Goal: Transaction & Acquisition: Book appointment/travel/reservation

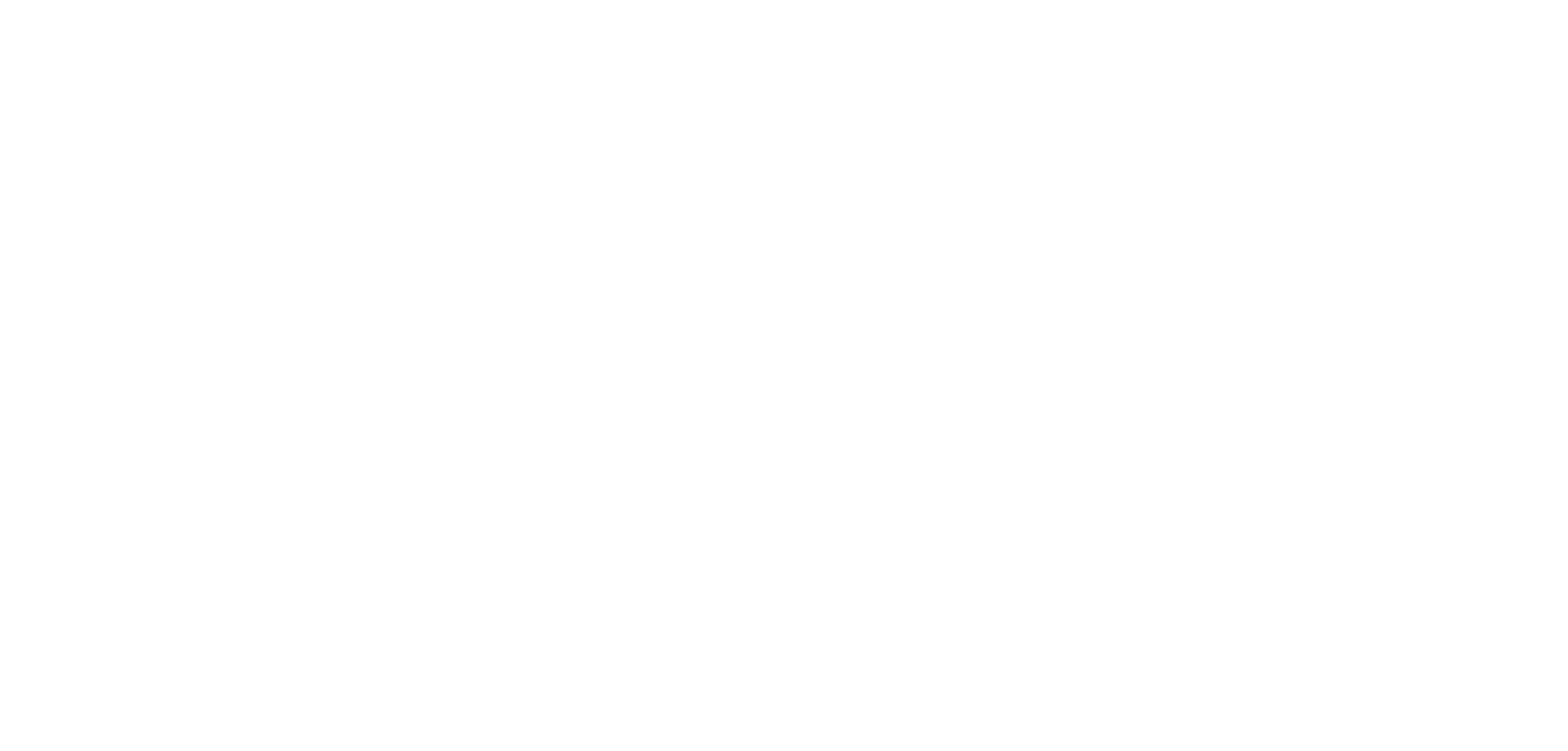
select select "*"
select select "**"
select select "****"
select select "*"
select select "**"
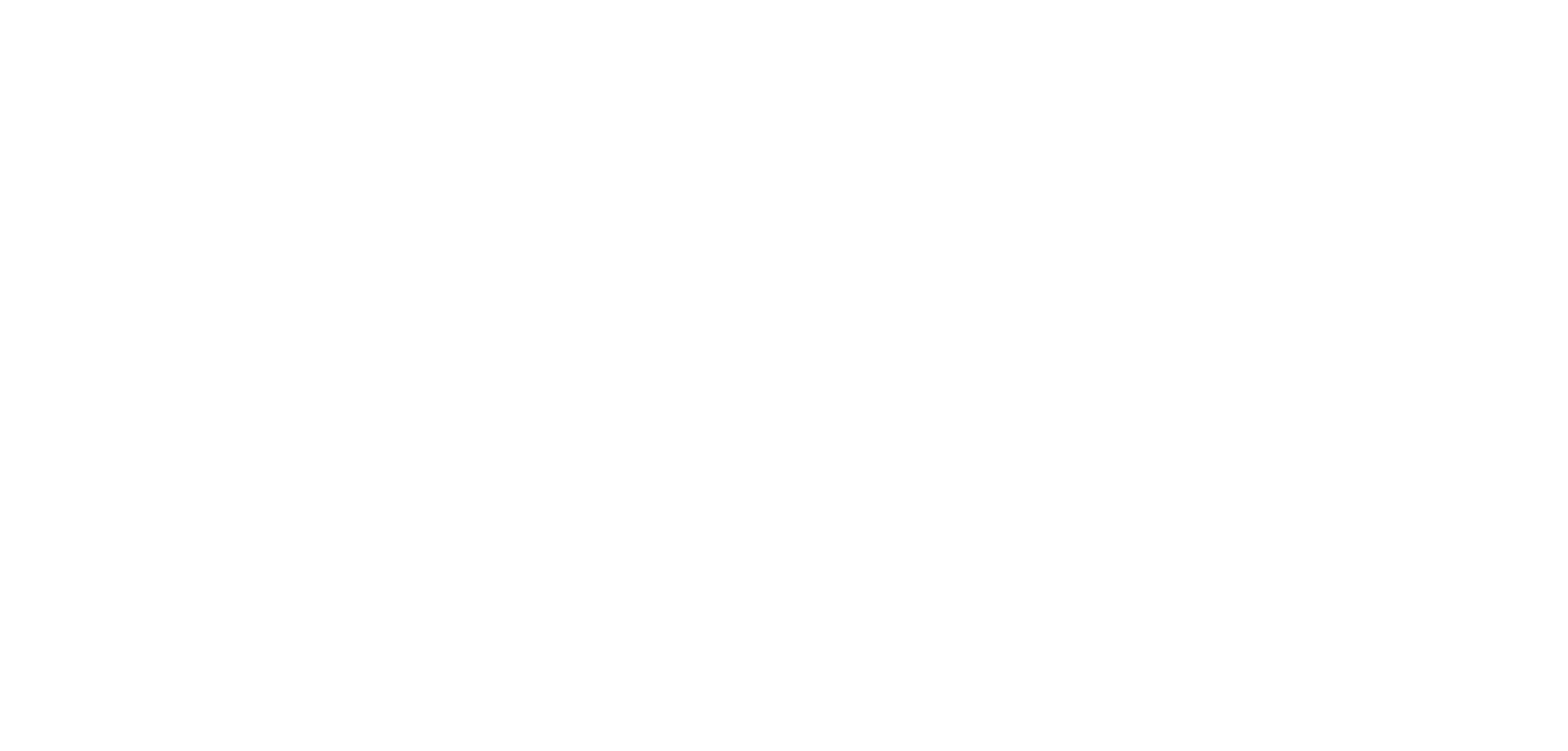
select select "****"
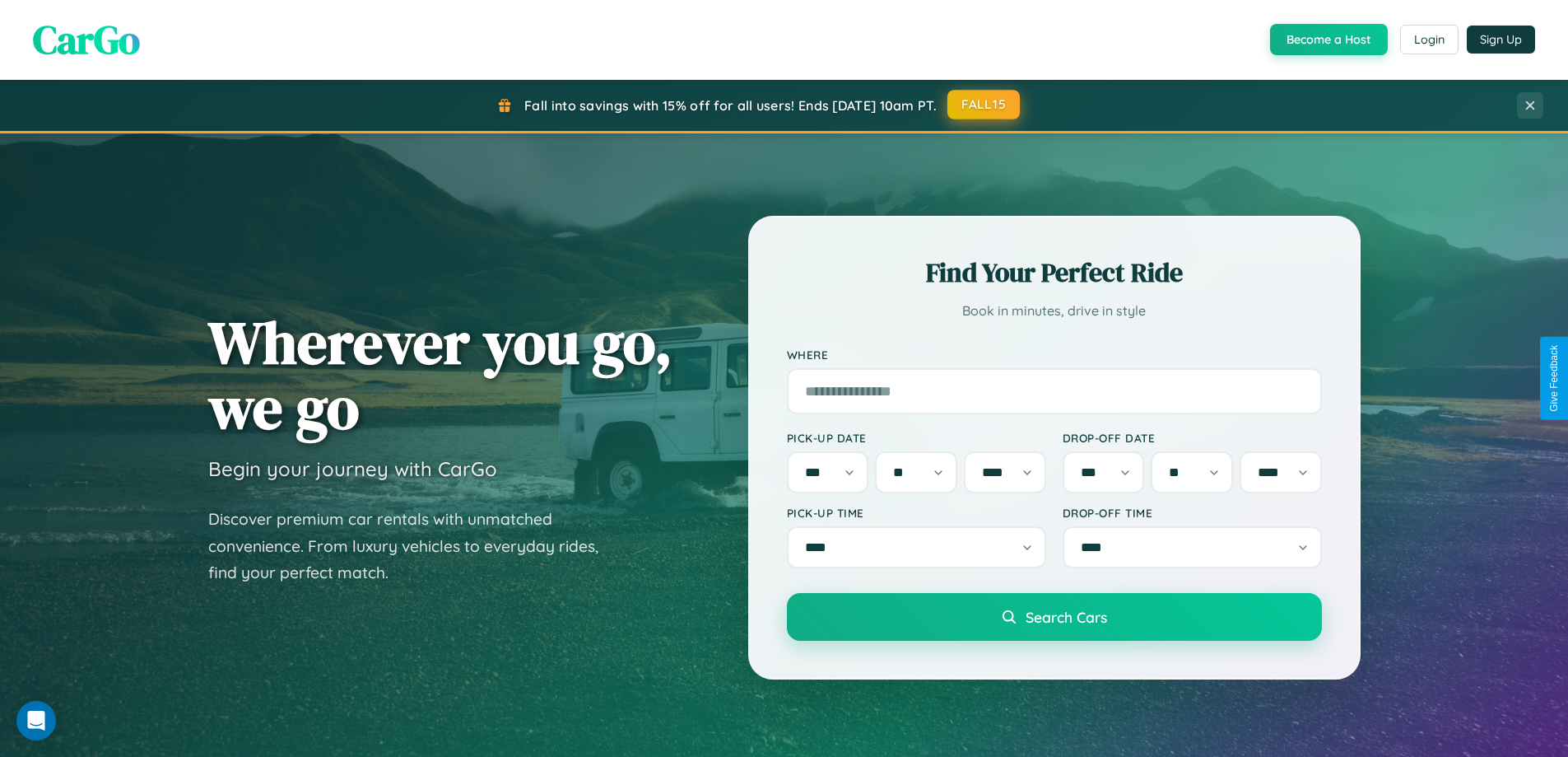
click at [984, 105] on button "FALL15" at bounding box center [984, 105] width 73 height 30
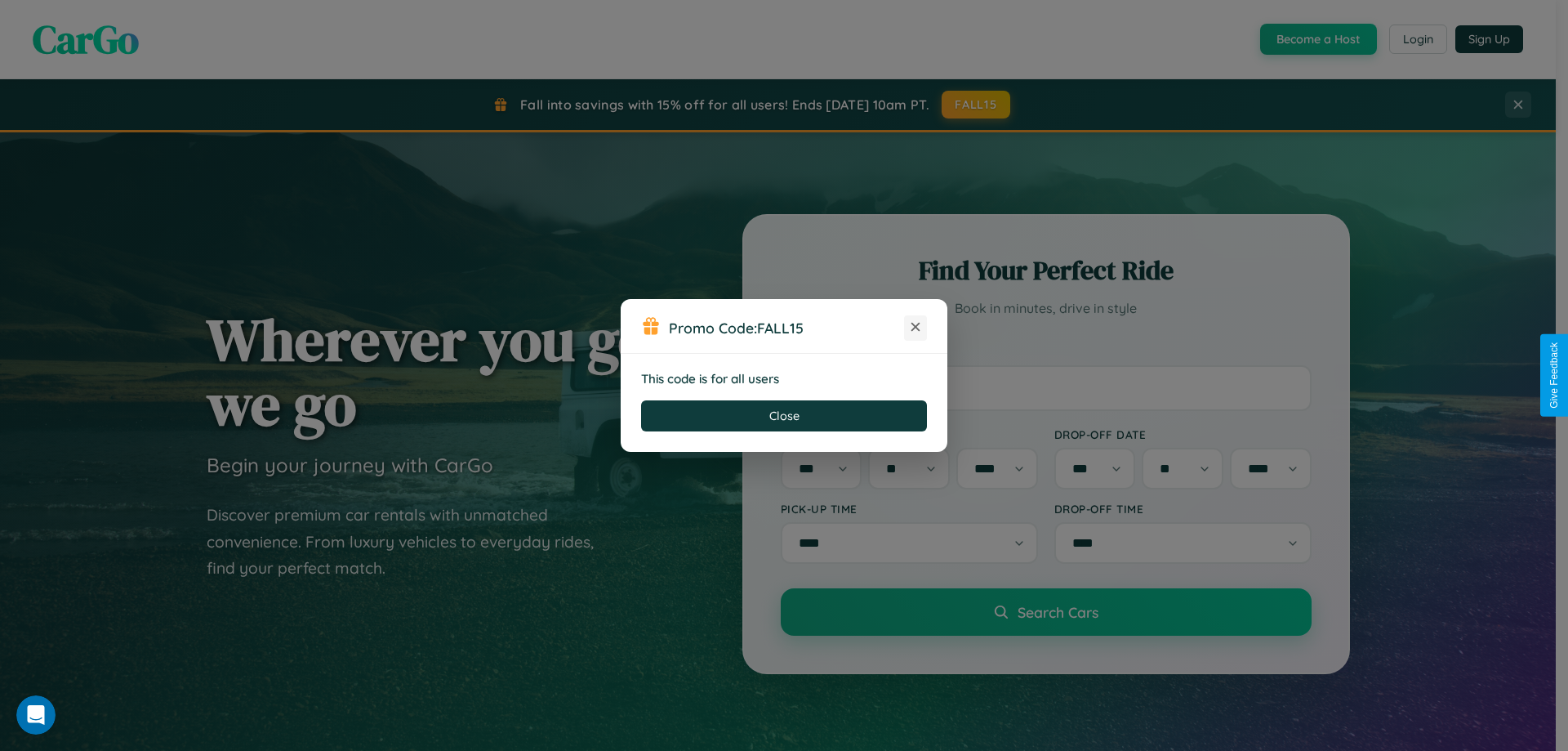
click at [916, 328] on icon at bounding box center [915, 327] width 16 height 16
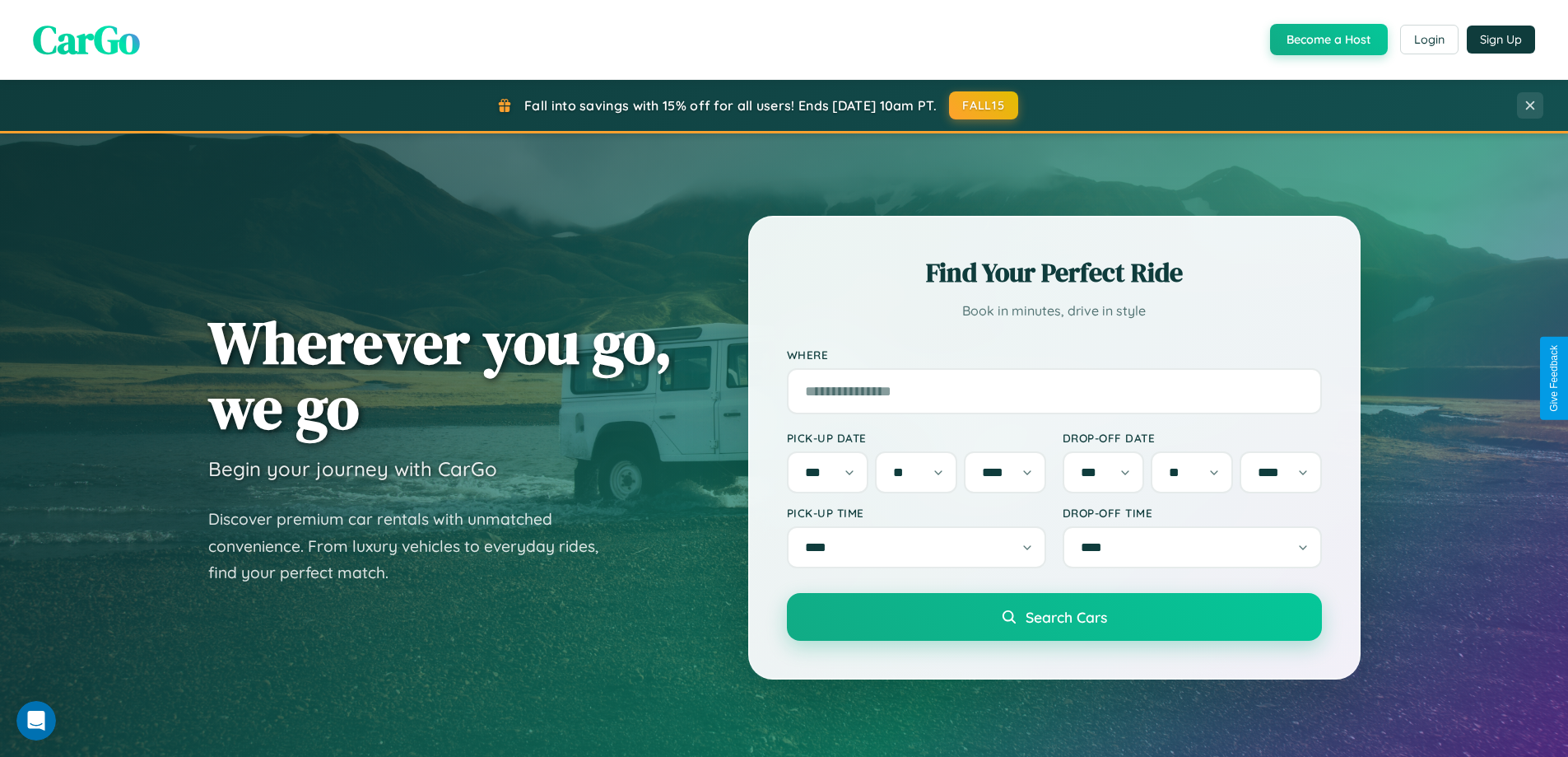
scroll to position [710, 0]
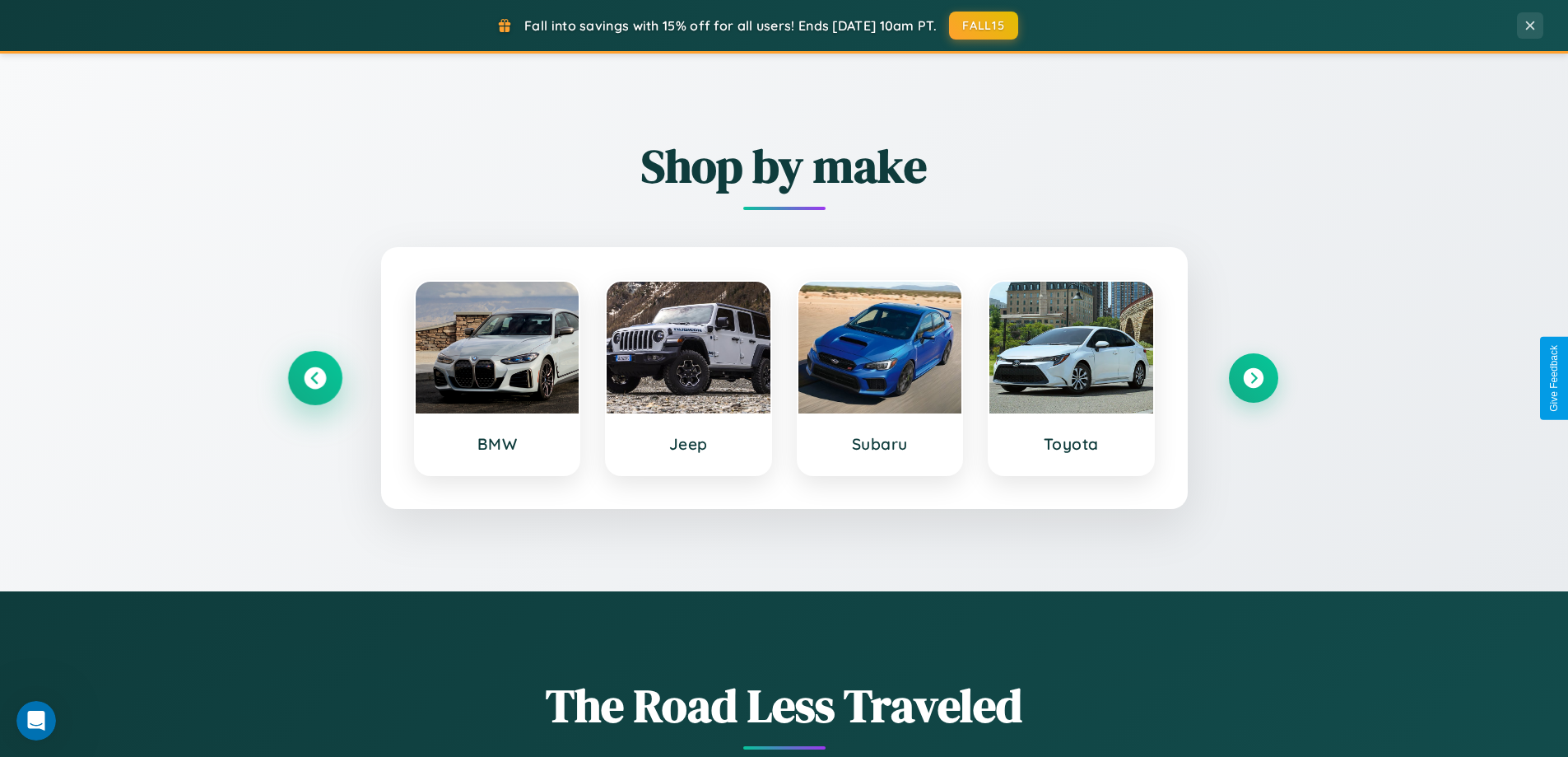
click at [315, 378] on icon at bounding box center [315, 378] width 22 height 22
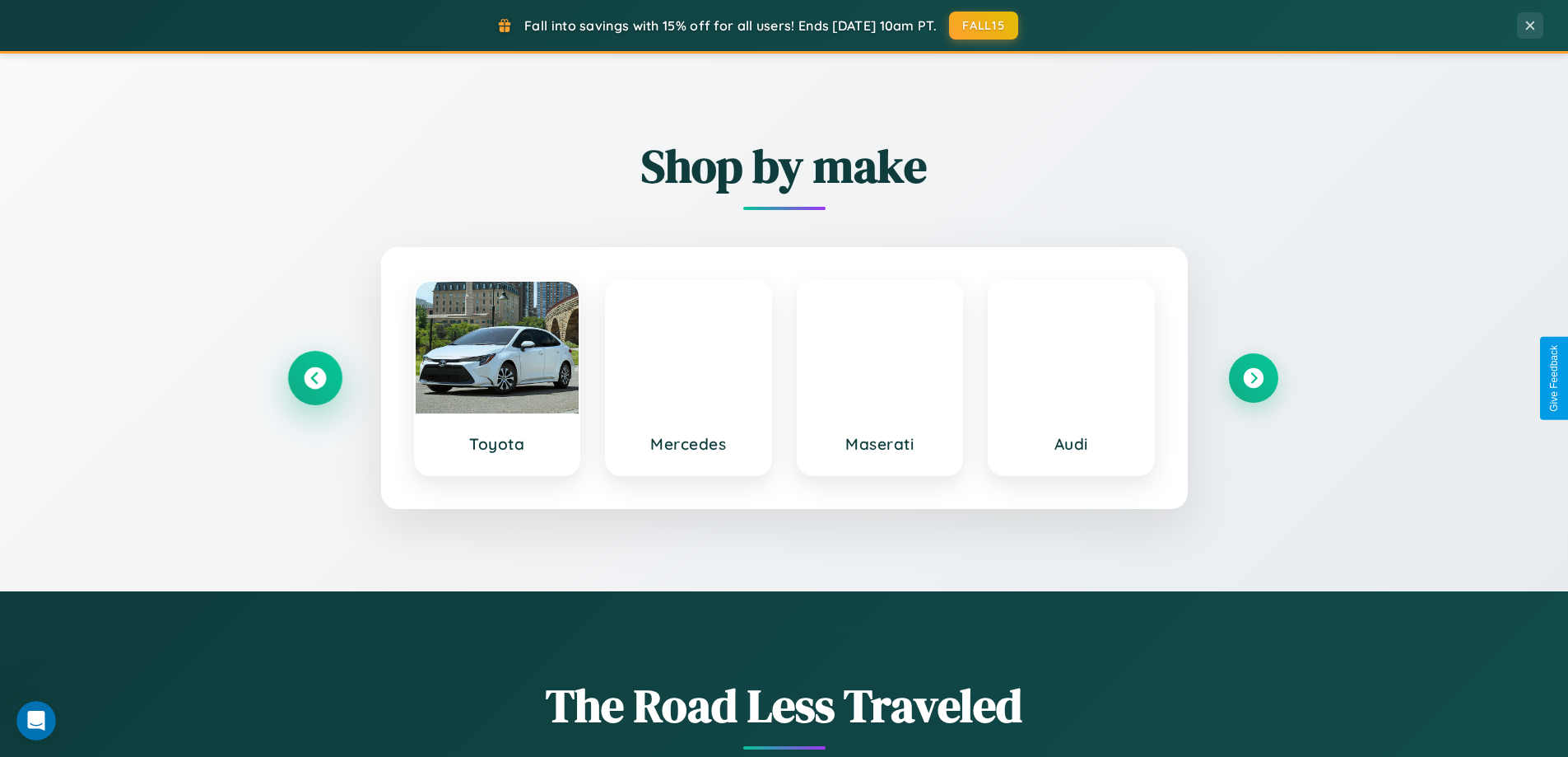
scroll to position [3169, 0]
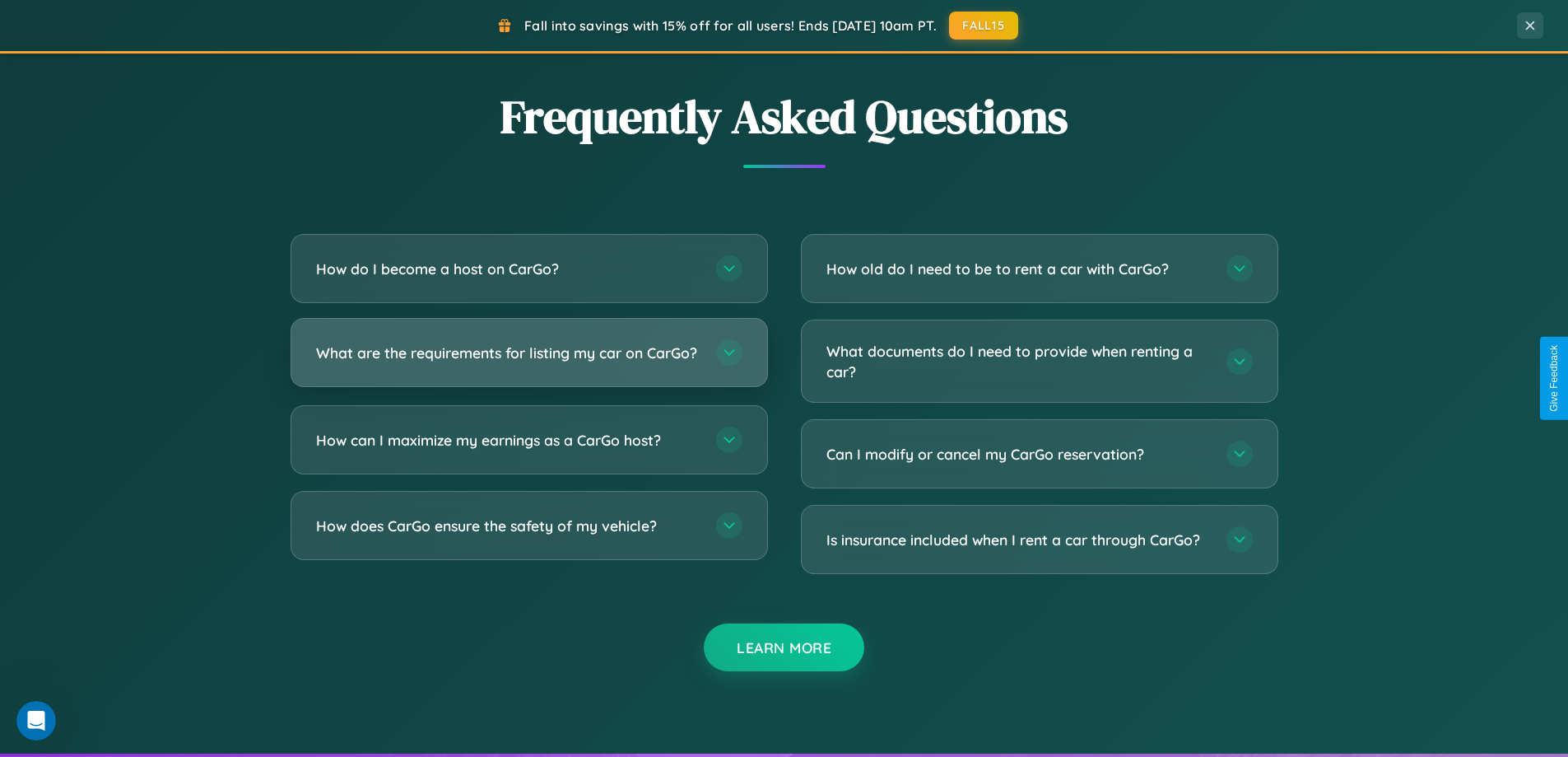
click at [528, 359] on h3 "What are the requirements for listing my car on CarGo?" at bounding box center [508, 352] width 384 height 21
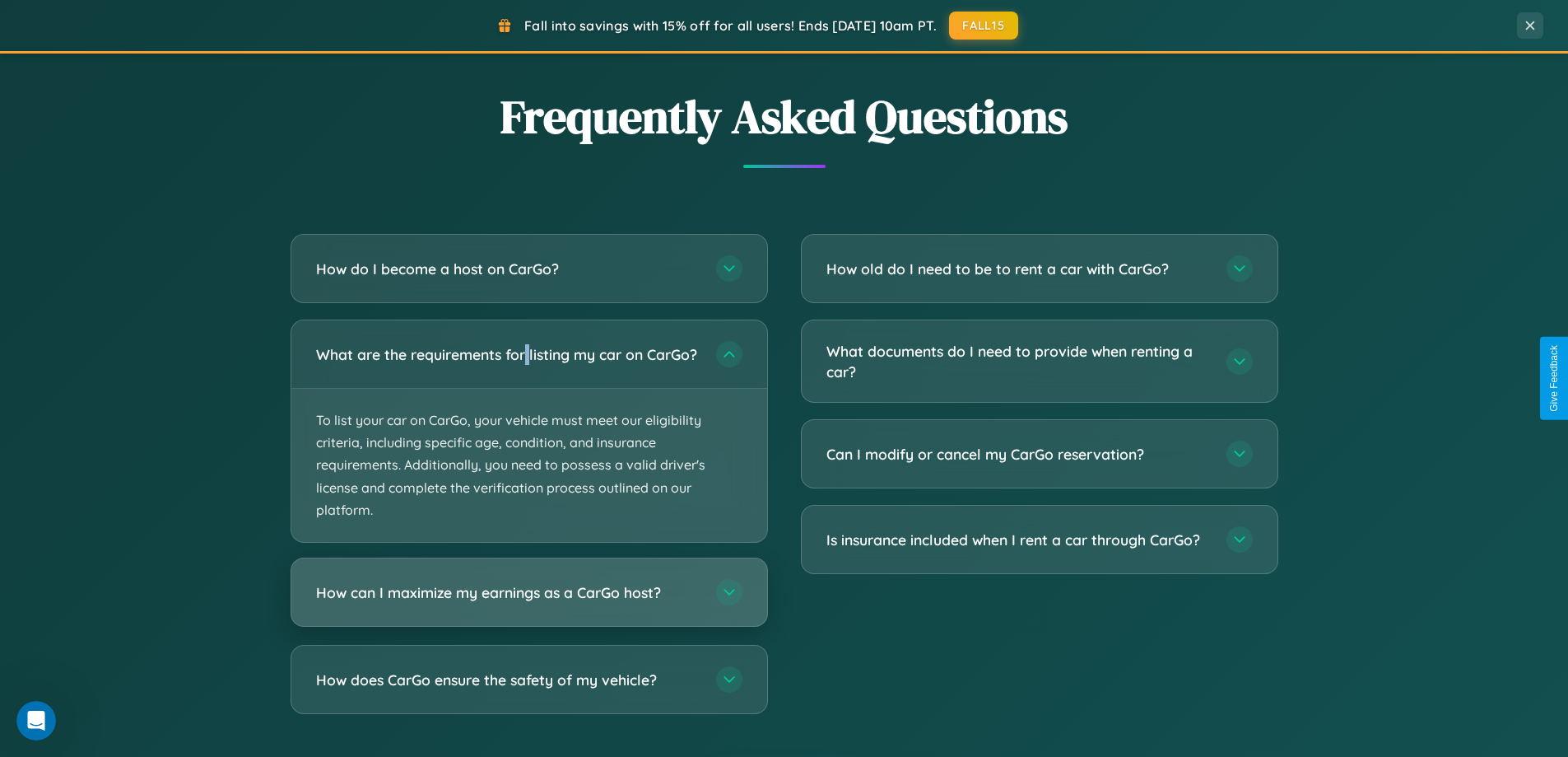
click at [528, 602] on h3 "How can I maximize my earnings as a CarGo host?" at bounding box center [508, 592] width 384 height 21
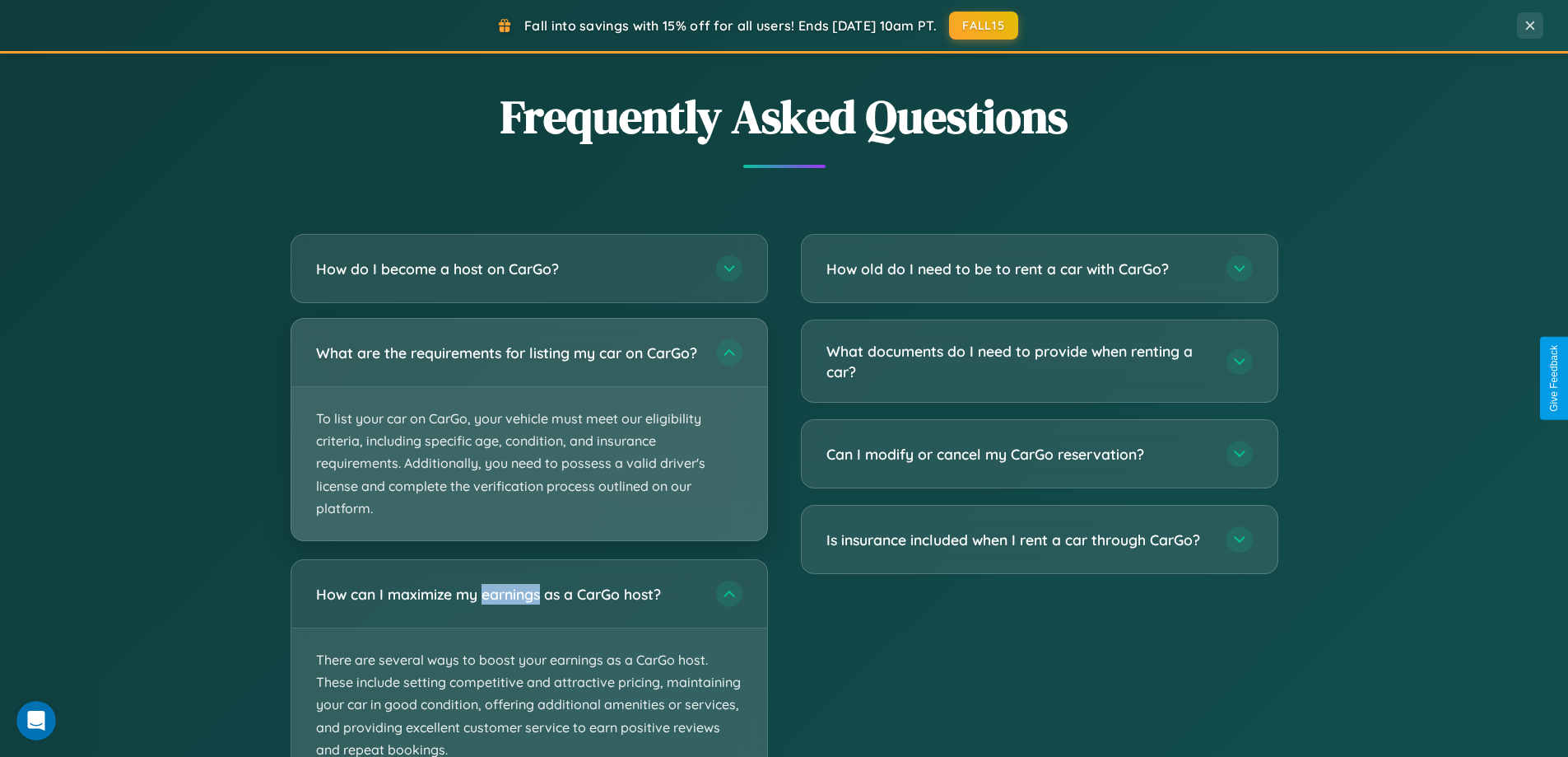
click at [528, 438] on p "To list your car on CarGo, your vehicle must meet our eligibility criteria, inc…" at bounding box center [528, 463] width 476 height 153
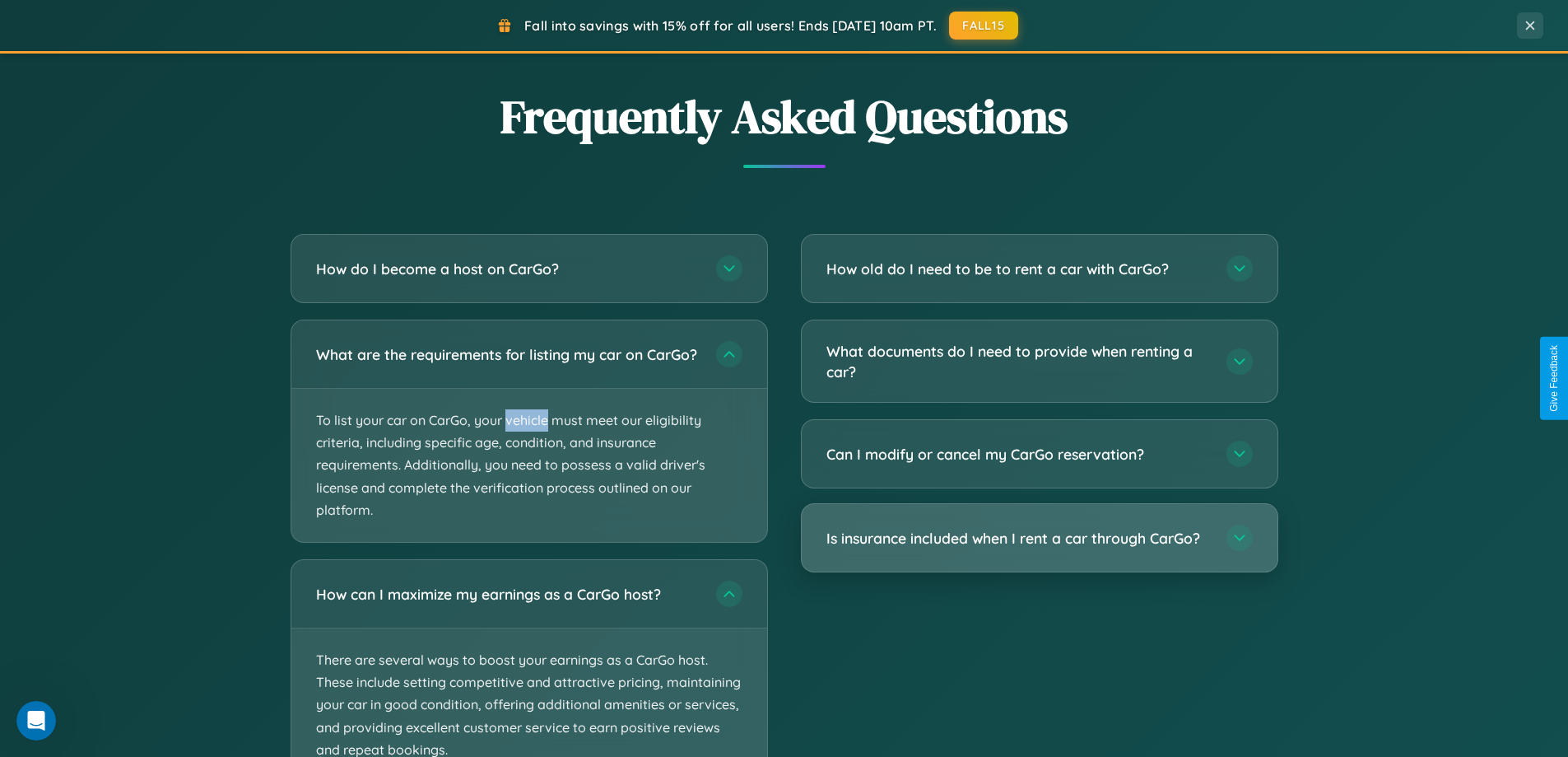
click at [1039, 540] on h3 "Is insurance included when I rent a car through CarGo?" at bounding box center [1019, 538] width 384 height 21
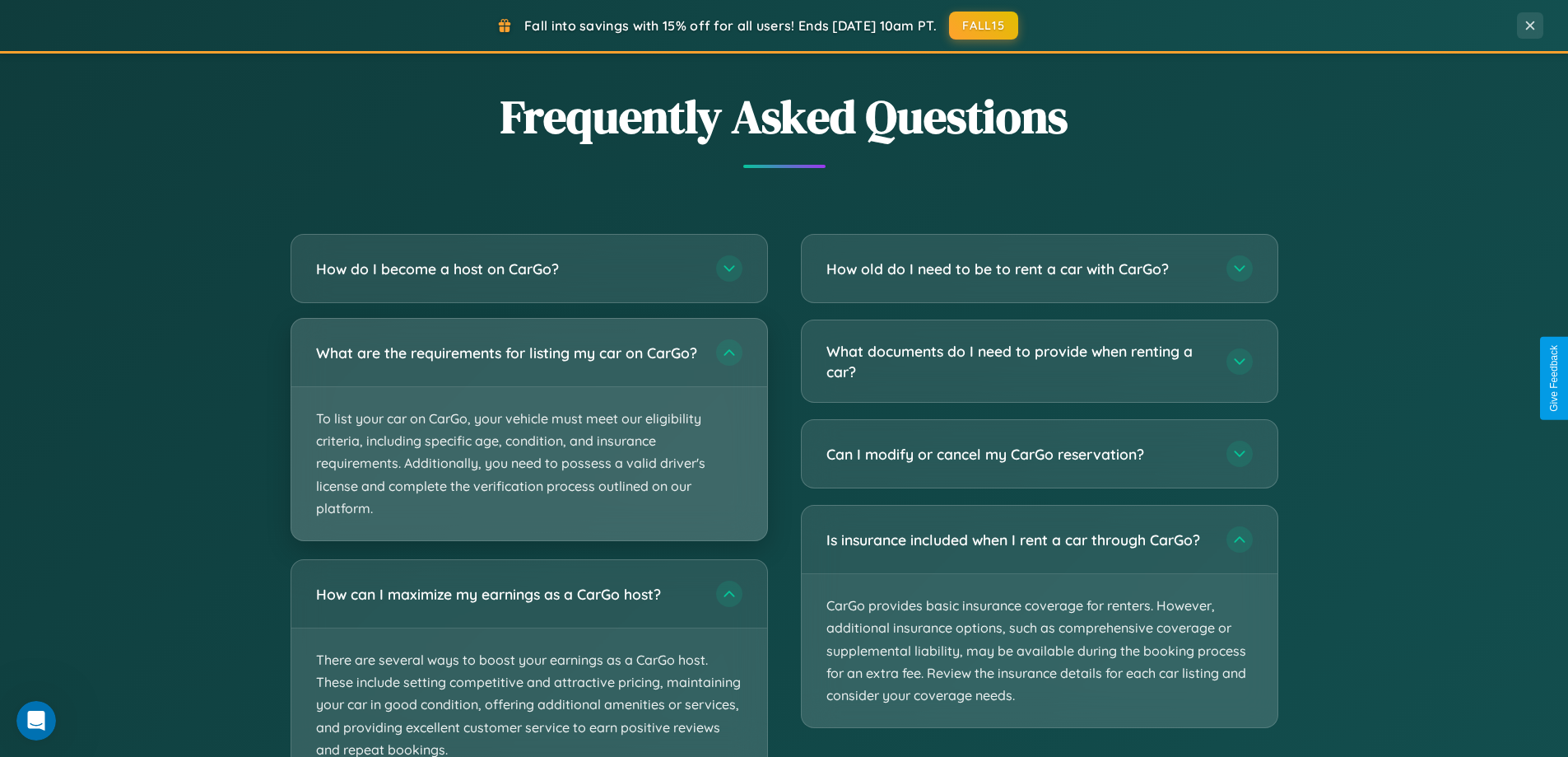
click at [528, 438] on p "To list your car on CarGo, your vehicle must meet our eligibility criteria, inc…" at bounding box center [528, 463] width 476 height 153
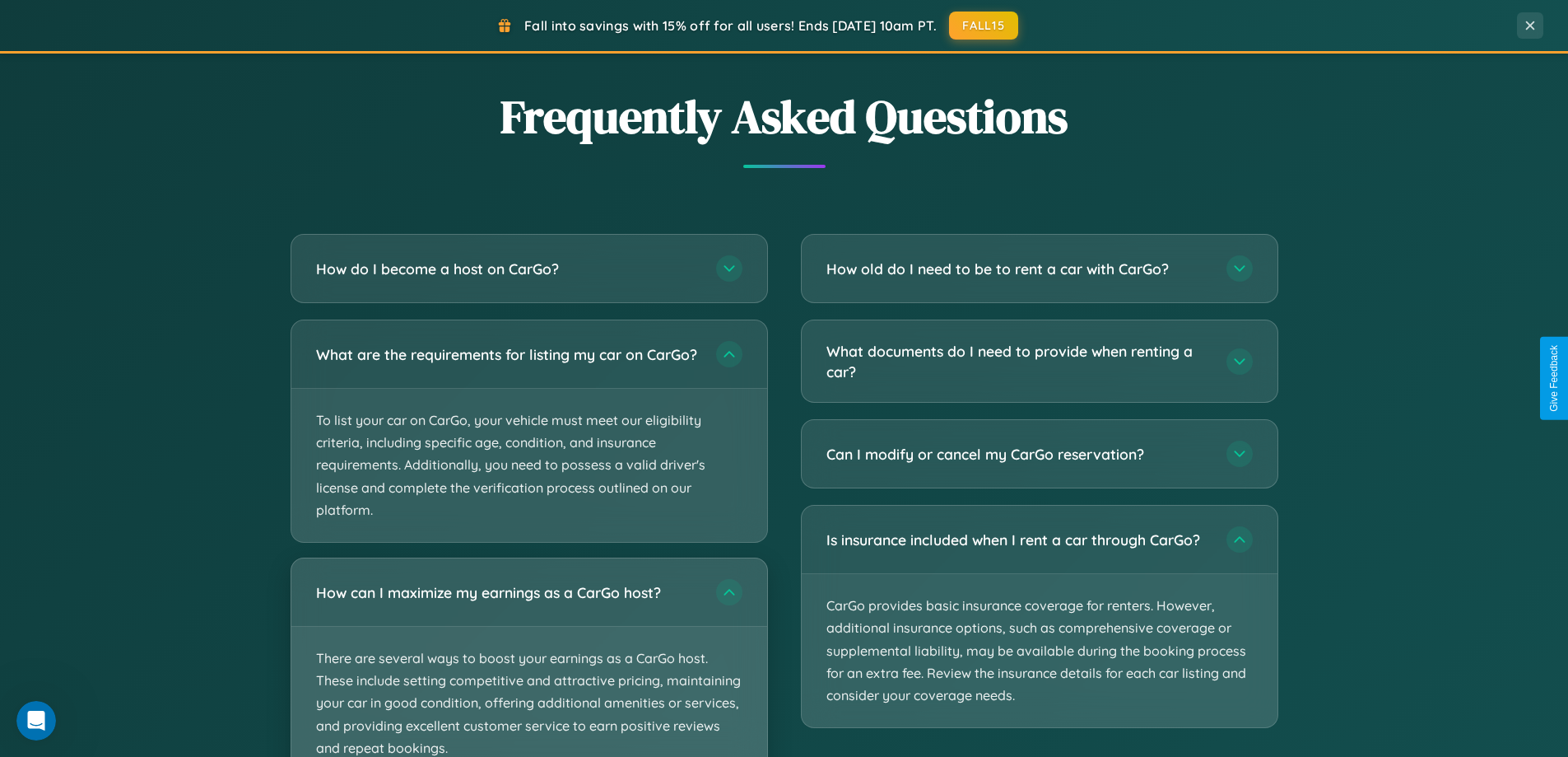
click at [528, 664] on p "There are several ways to boost your earnings as a CarGo host. These include se…" at bounding box center [528, 703] width 476 height 153
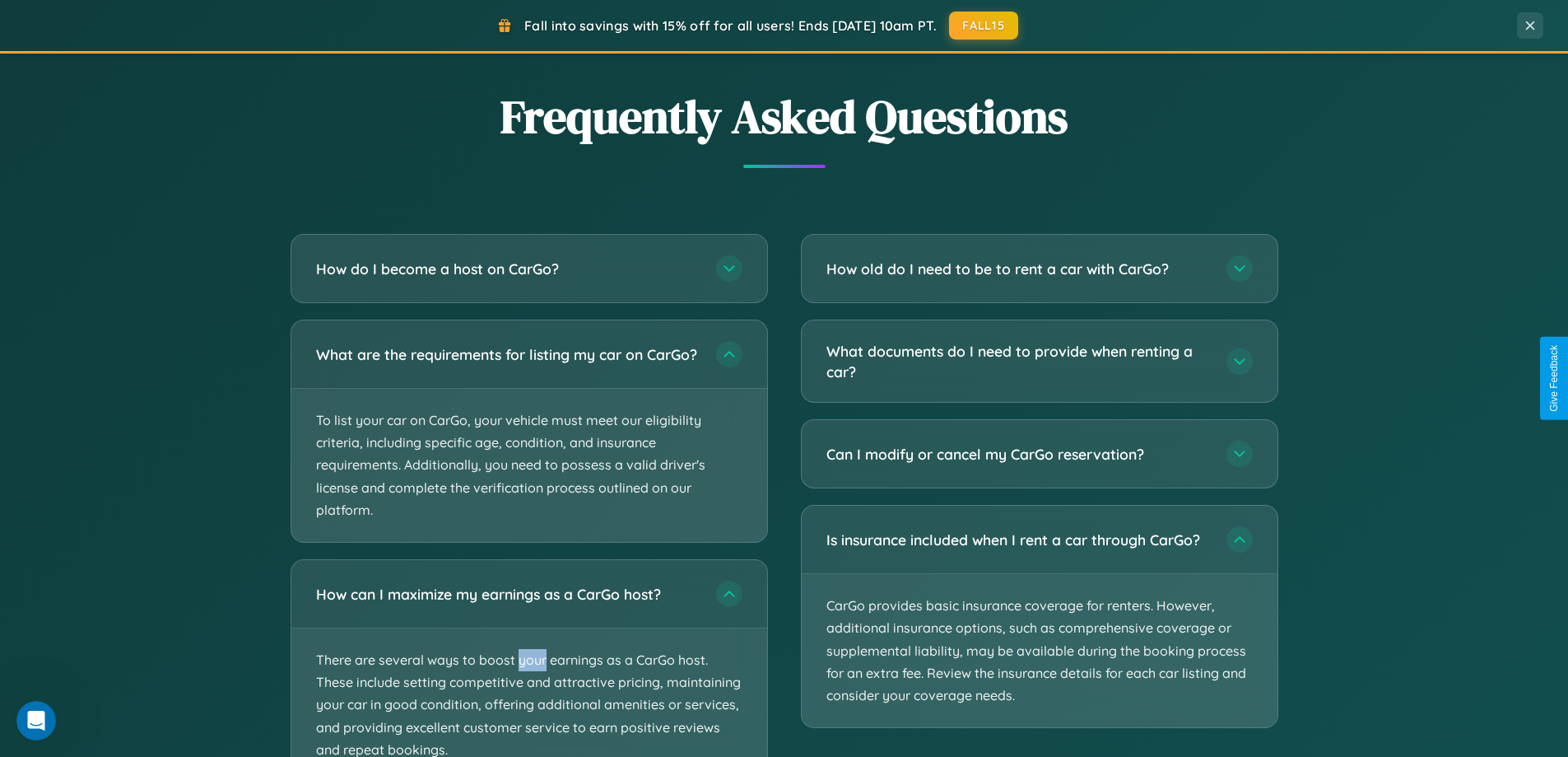
scroll to position [3294, 0]
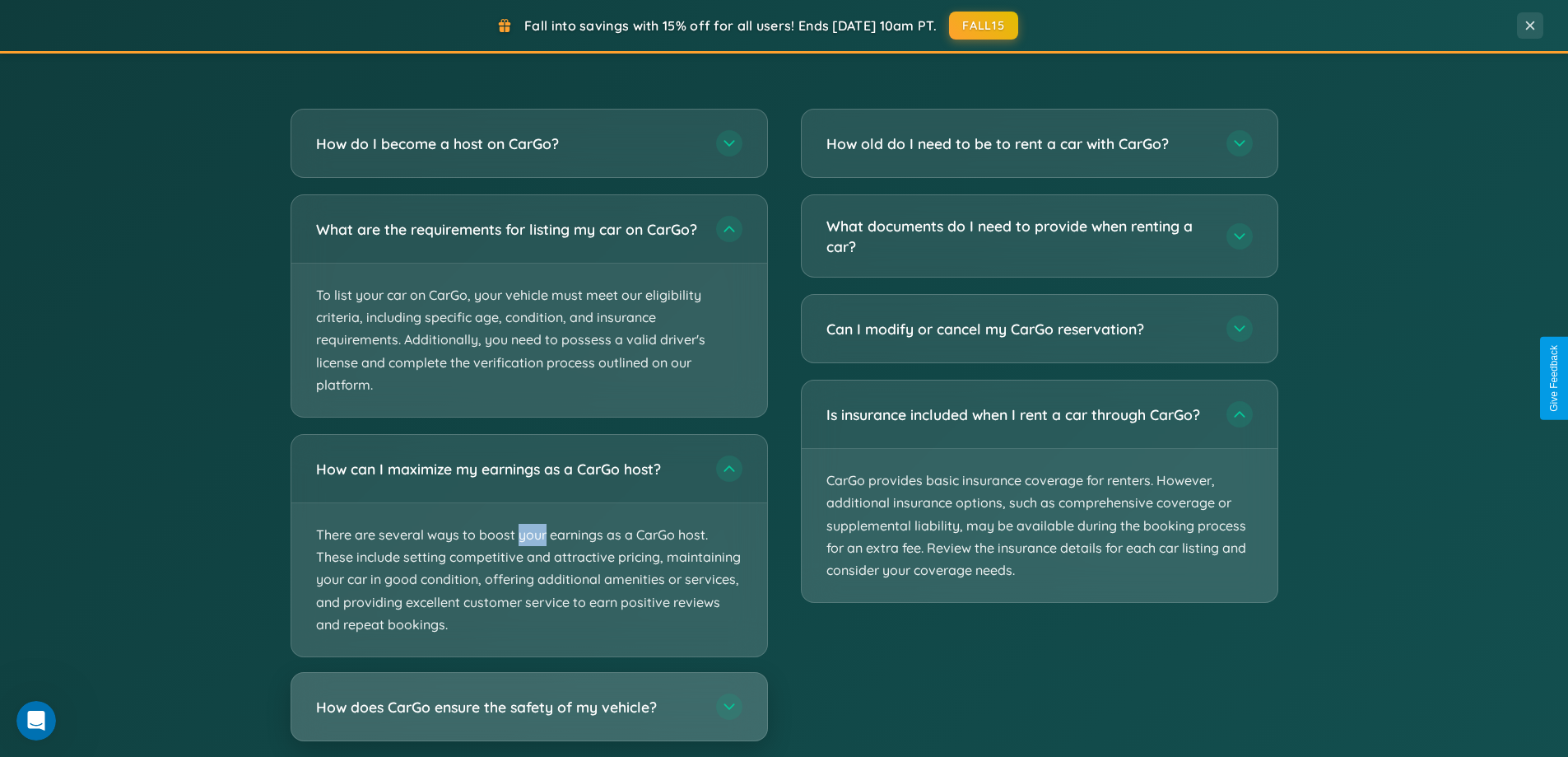
click at [528, 717] on h3 "How does CarGo ensure the safety of my vehicle?" at bounding box center [508, 707] width 384 height 21
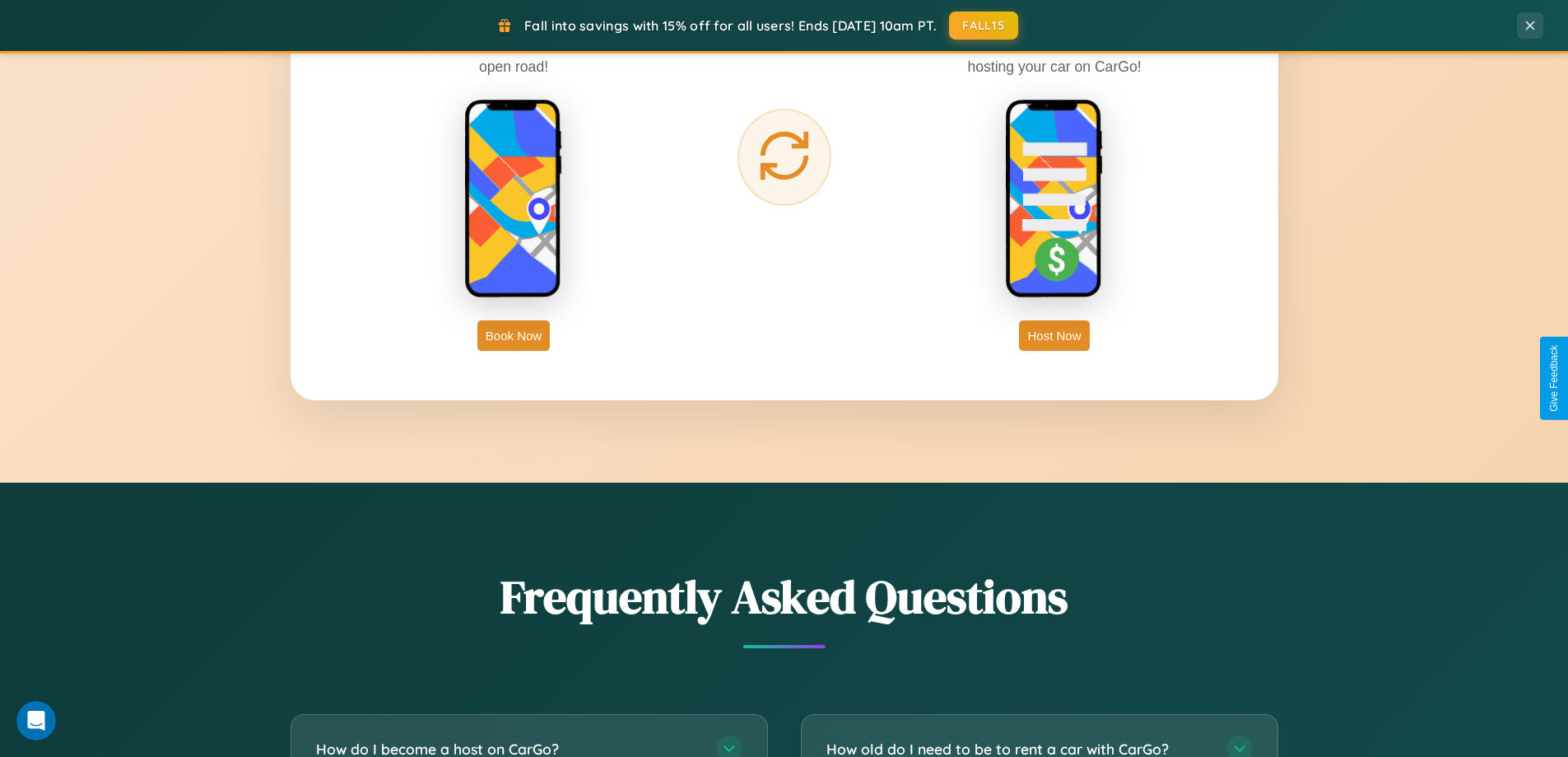
scroll to position [2646, 0]
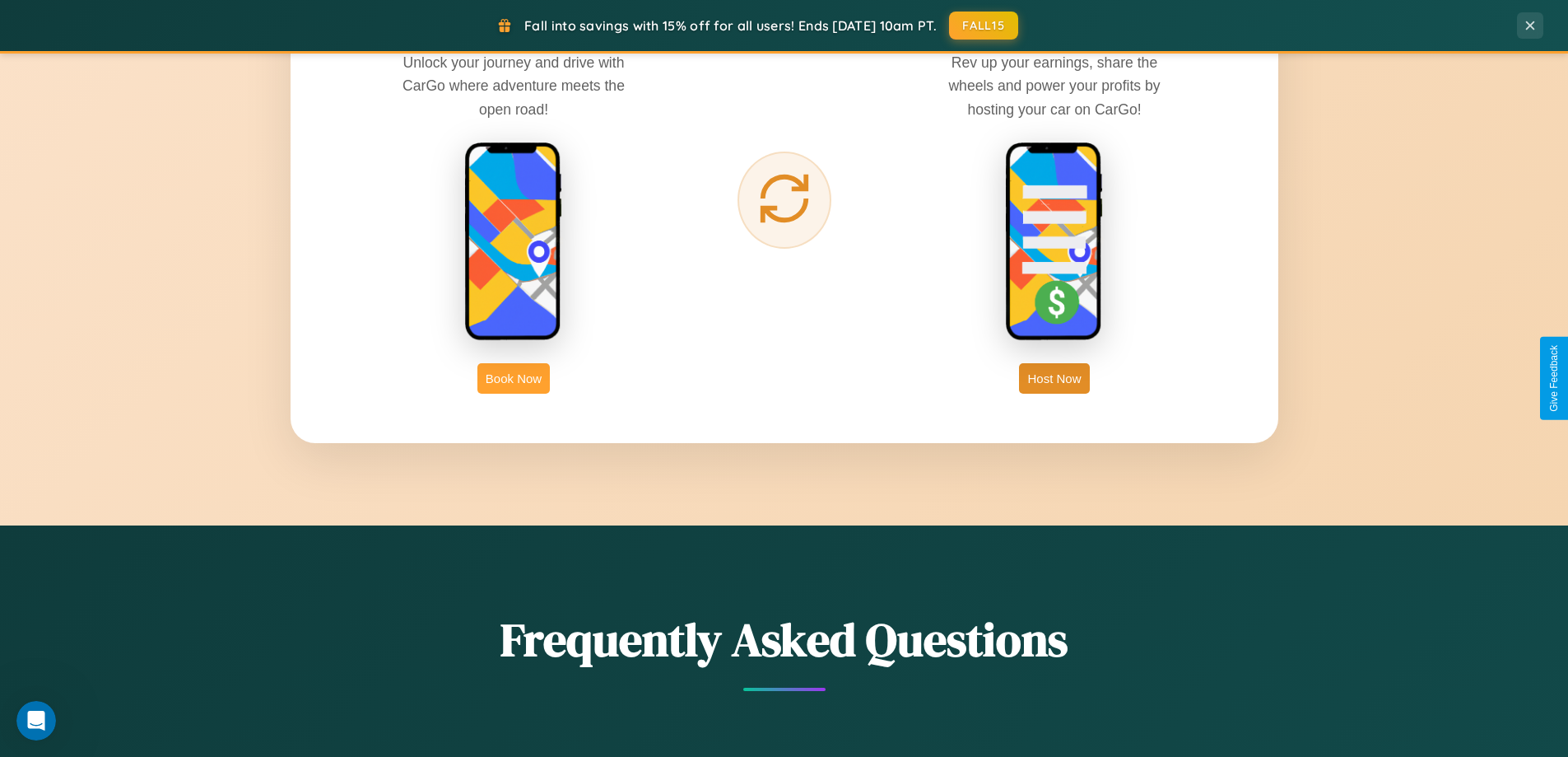
click at [514, 378] on button "Book Now" at bounding box center [514, 378] width 73 height 30
